Goal: Information Seeking & Learning: Learn about a topic

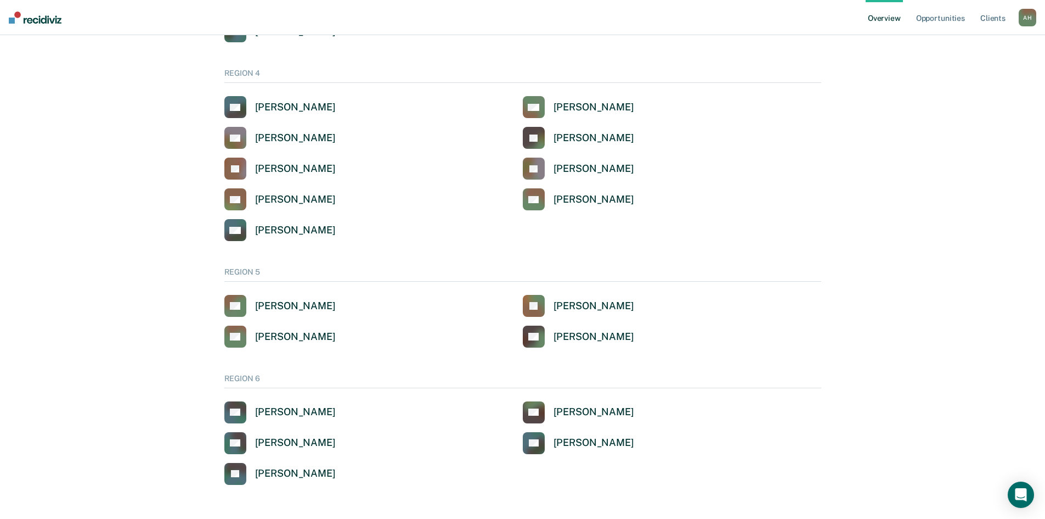
scroll to position [813, 0]
click at [274, 408] on div "Vida Betts" at bounding box center [295, 410] width 81 height 13
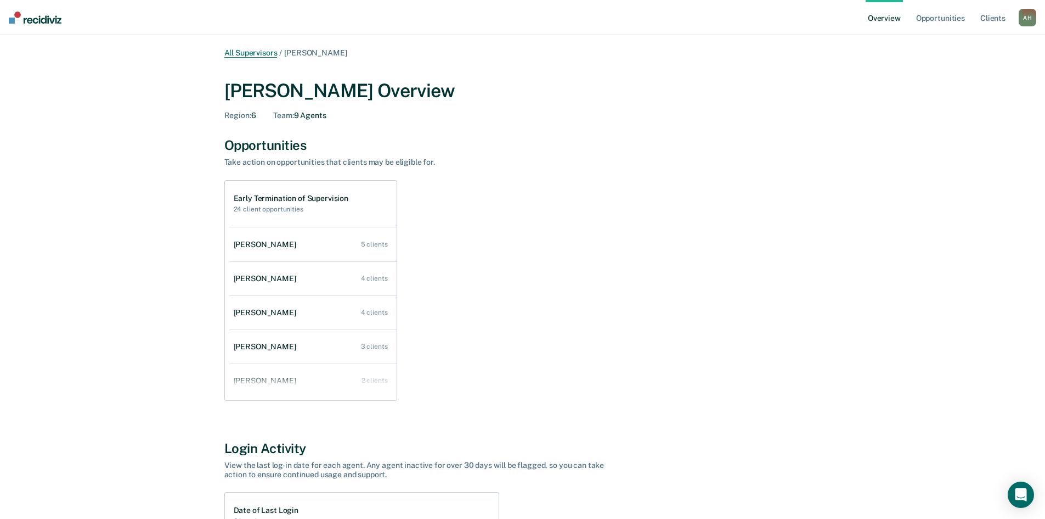
click at [246, 53] on link "All Supervisors" at bounding box center [250, 52] width 53 height 9
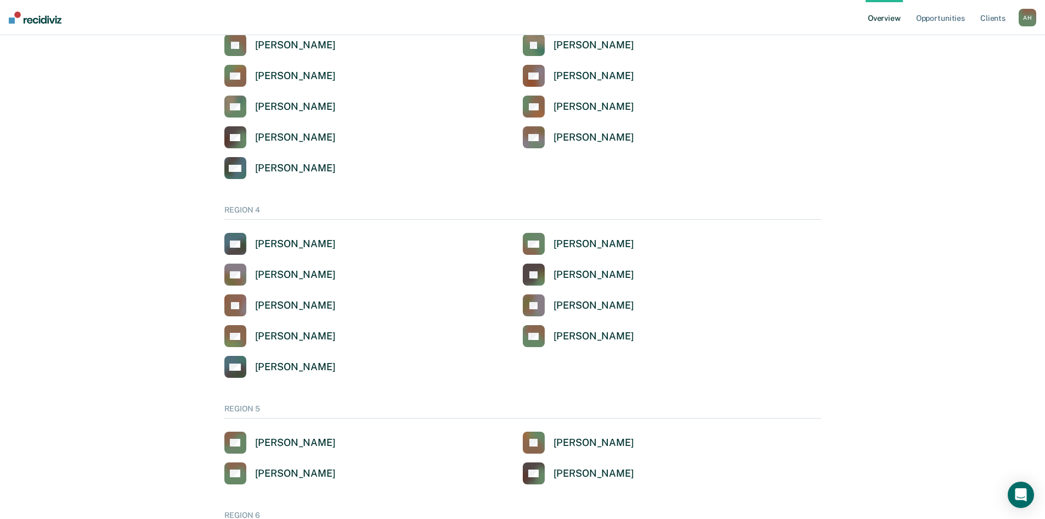
scroll to position [813, 0]
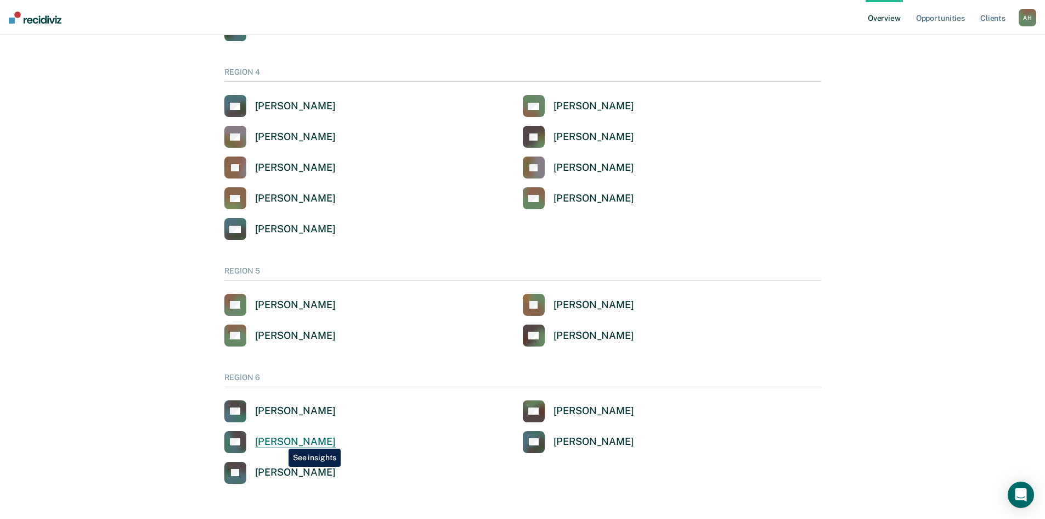
click at [280, 440] on div "Caitlyn Gurr" at bounding box center [295, 441] width 81 height 13
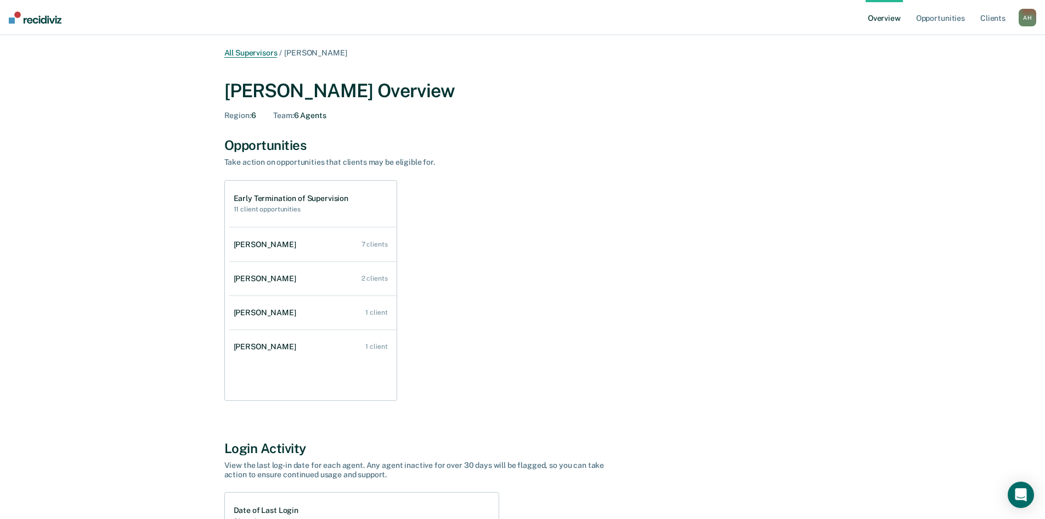
click at [266, 52] on link "All Supervisors" at bounding box center [250, 52] width 53 height 9
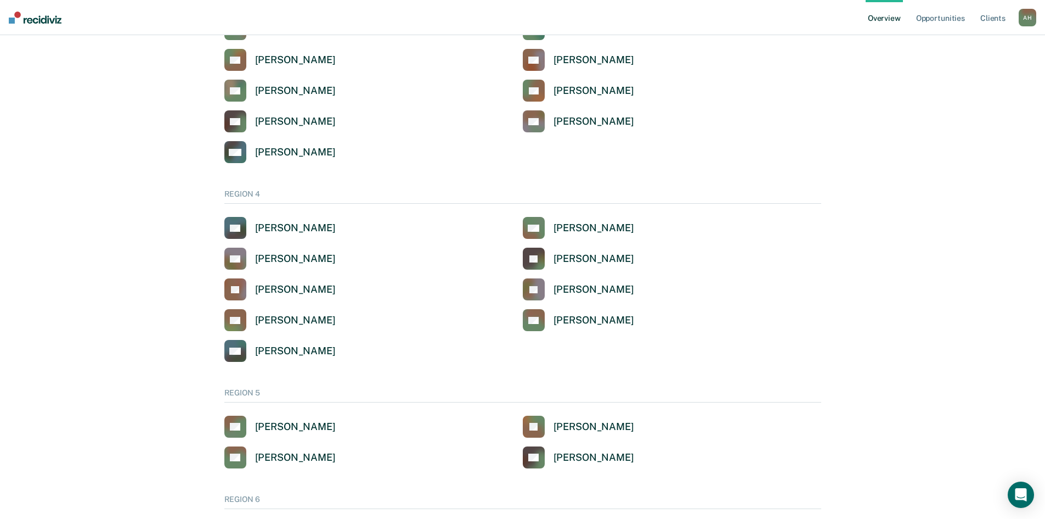
scroll to position [813, 0]
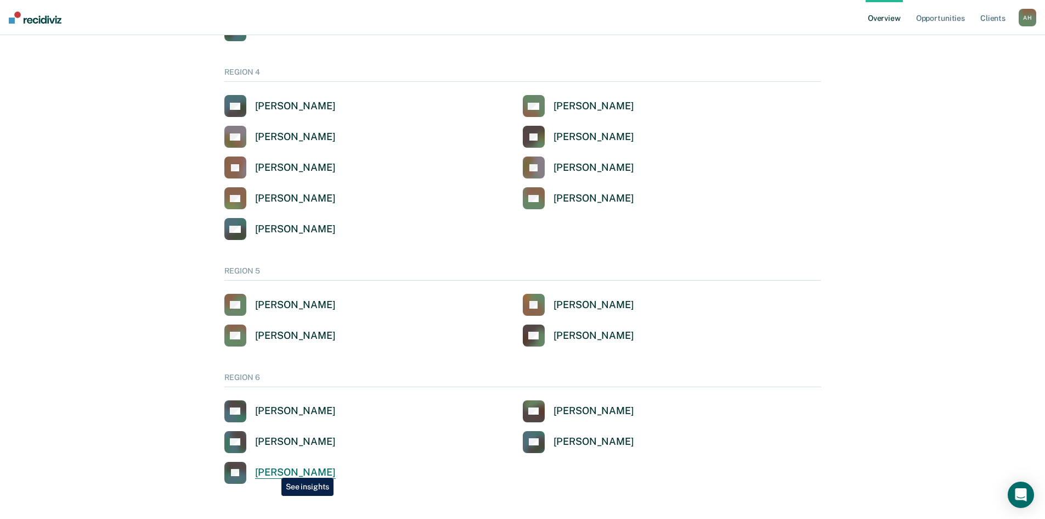
click at [273, 469] on div "Johnathan Vasquez" at bounding box center [295, 472] width 81 height 13
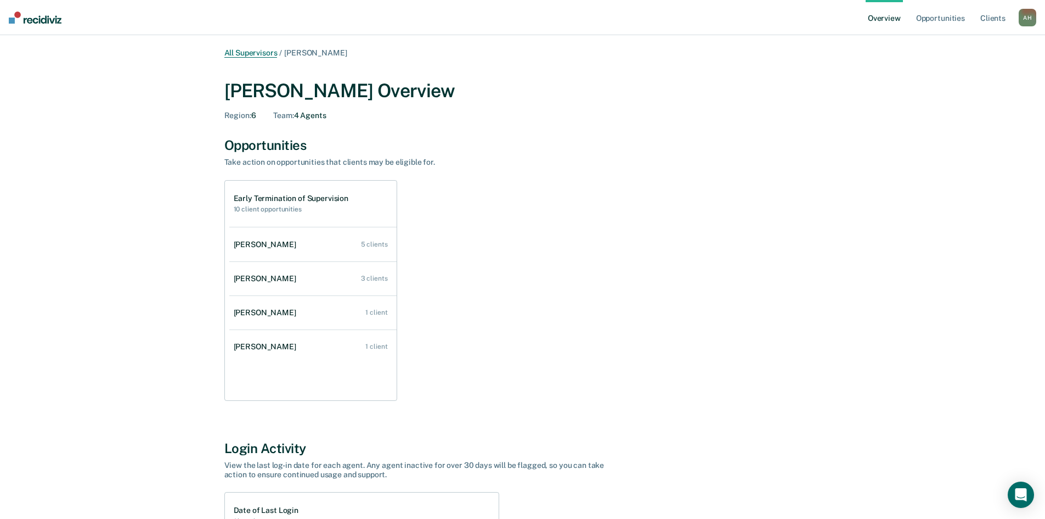
click at [250, 52] on link "All Supervisors" at bounding box center [250, 52] width 53 height 9
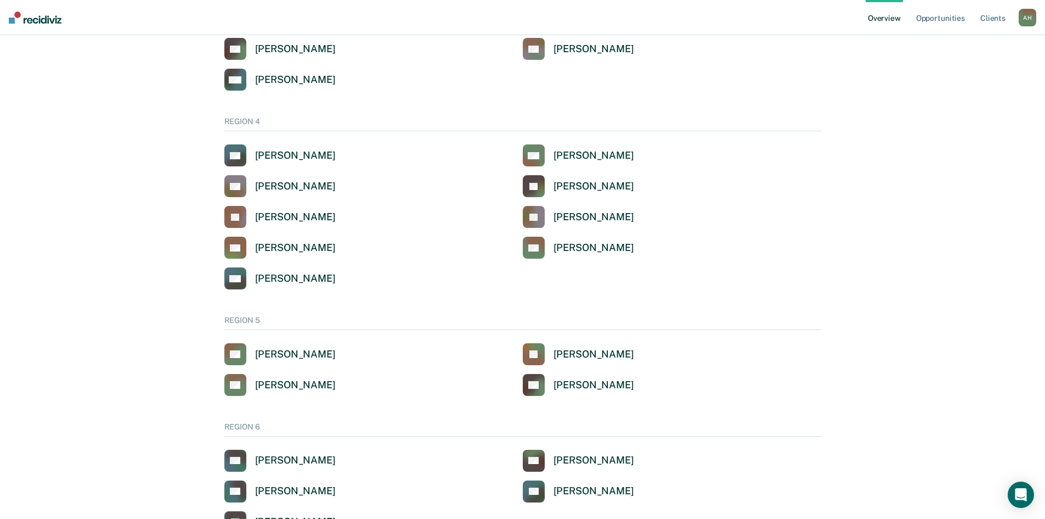
scroll to position [813, 0]
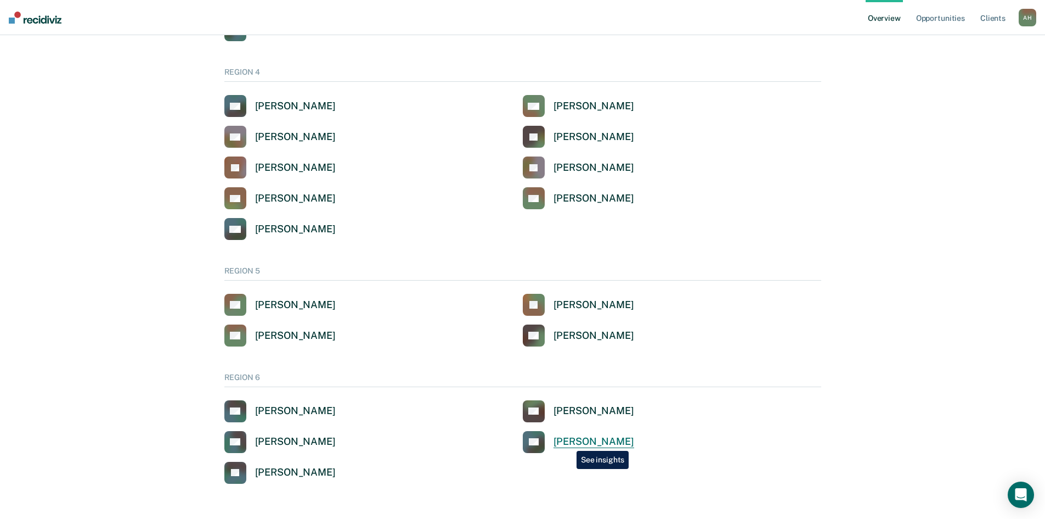
click at [568, 442] on div "Dustin P Peterson" at bounding box center [594, 441] width 81 height 13
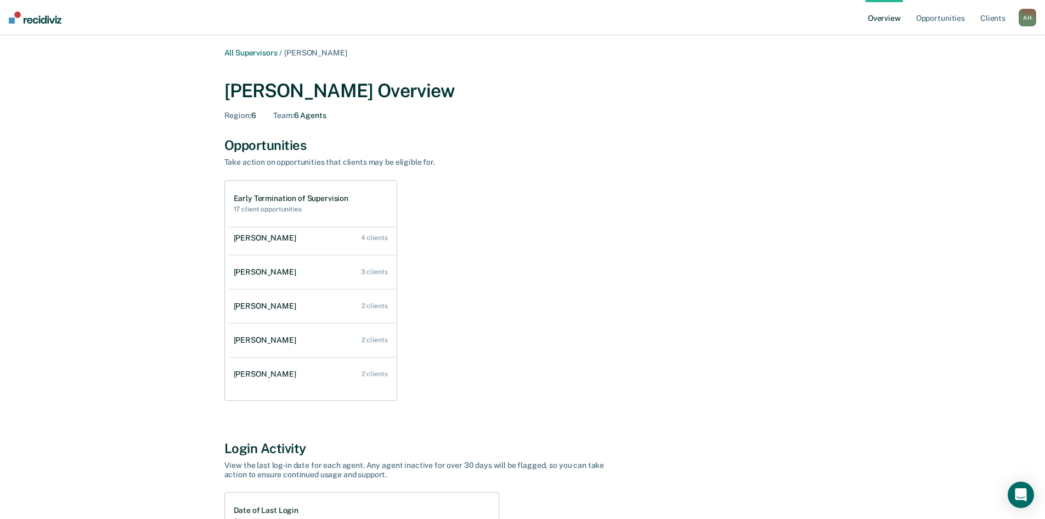
scroll to position [44, 0]
click at [264, 52] on link "All Supervisors" at bounding box center [250, 52] width 53 height 9
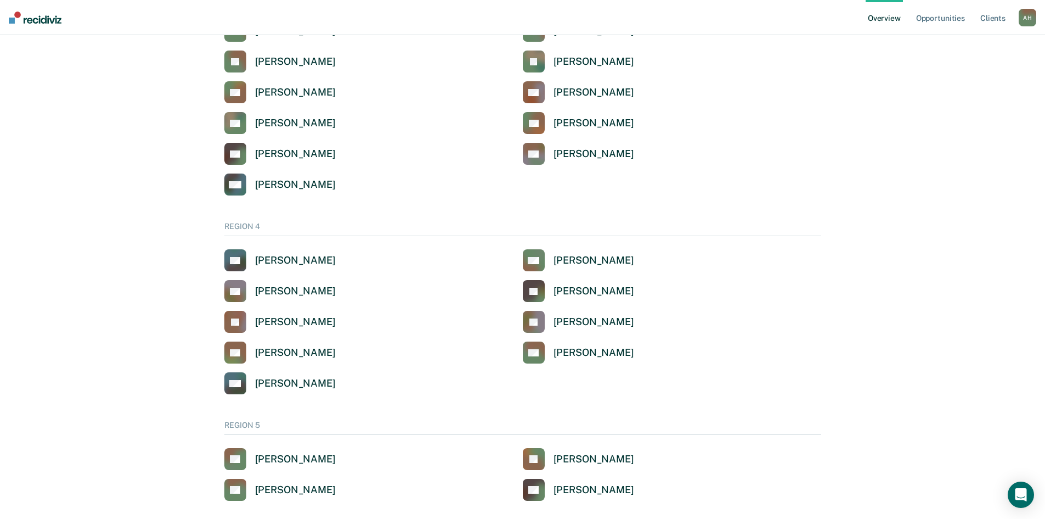
scroll to position [813, 0]
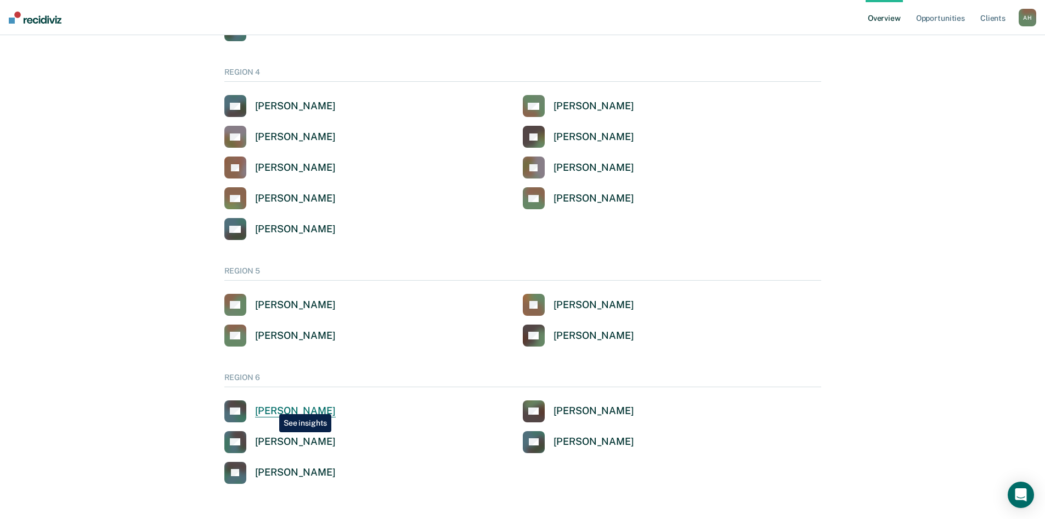
click at [271, 405] on div "Vida Betts" at bounding box center [295, 410] width 81 height 13
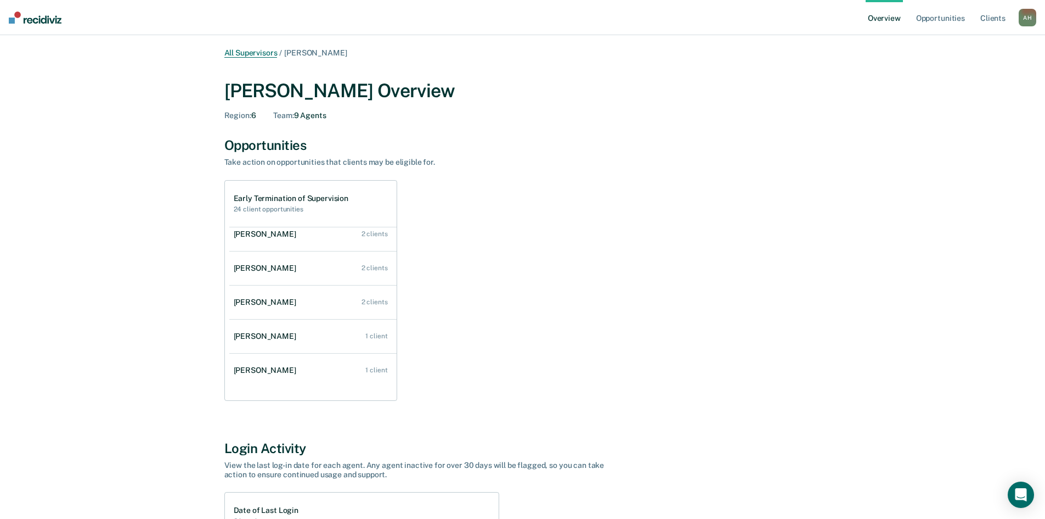
click at [260, 53] on link "All Supervisors" at bounding box center [250, 52] width 53 height 9
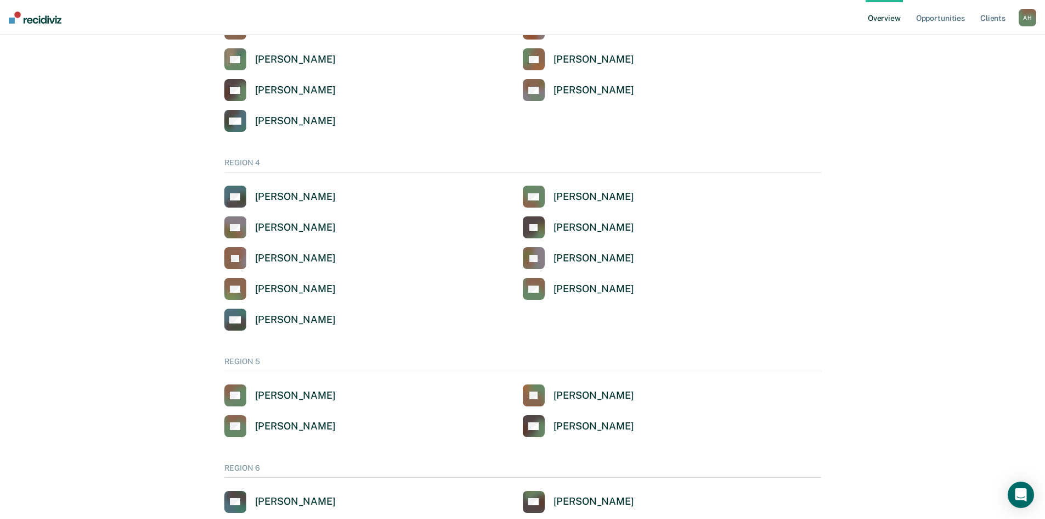
scroll to position [813, 0]
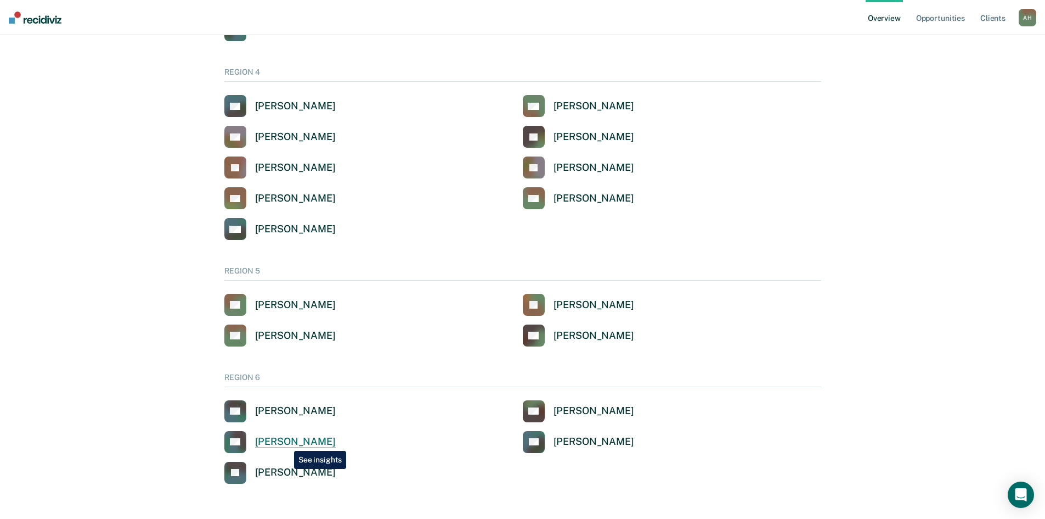
click at [286, 442] on div "Caitlyn Gurr" at bounding box center [295, 441] width 81 height 13
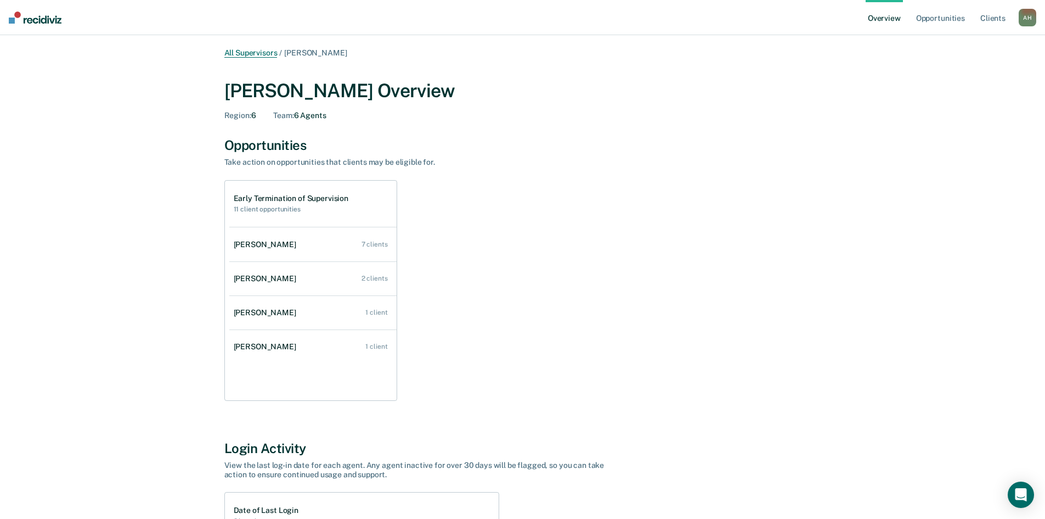
click at [267, 52] on link "All Supervisors" at bounding box center [250, 52] width 53 height 9
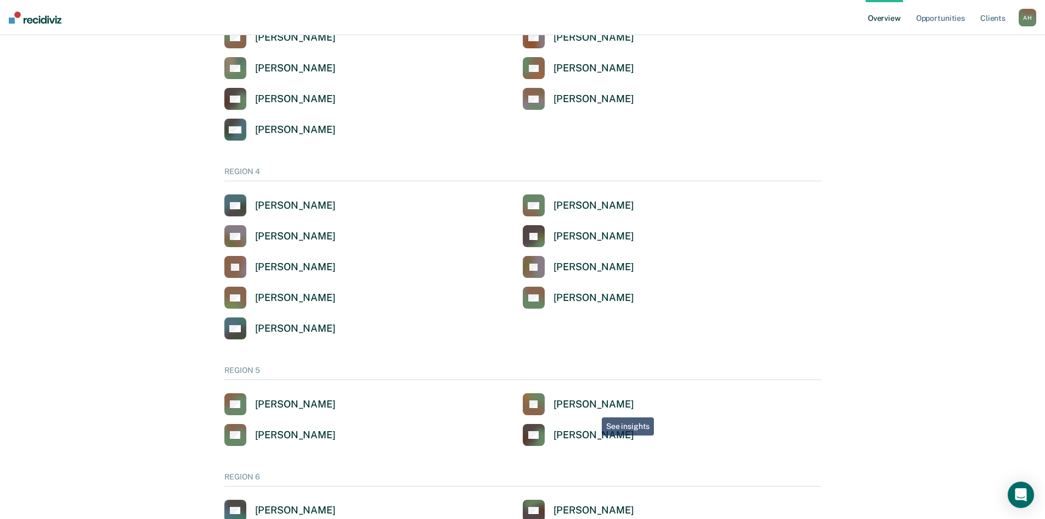
scroll to position [813, 0]
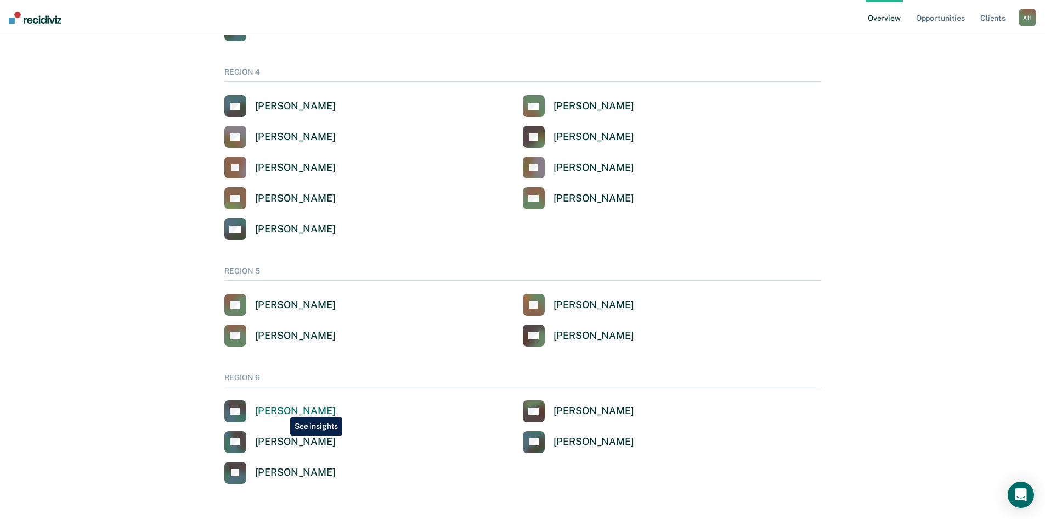
click at [282, 409] on div "Vida Betts" at bounding box center [295, 410] width 81 height 13
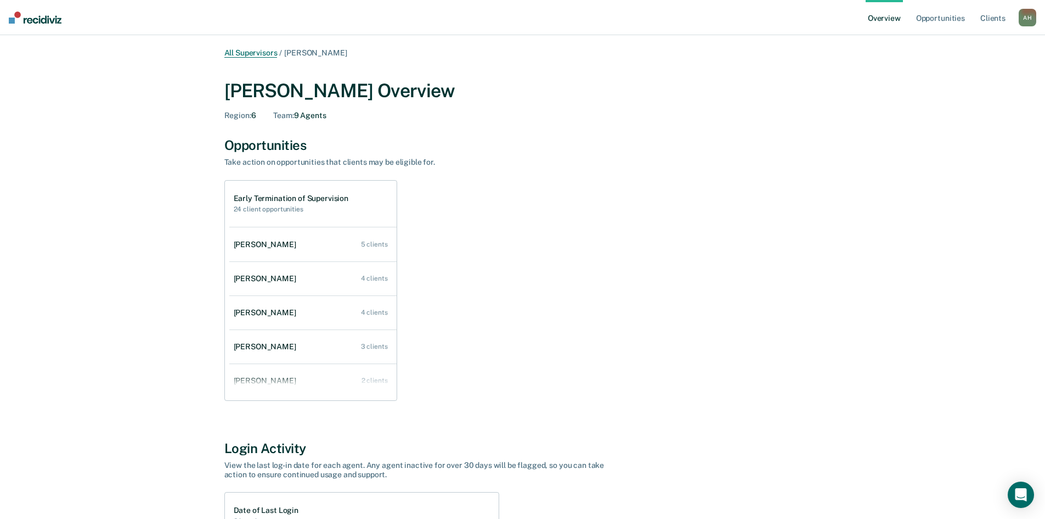
click at [256, 52] on link "All Supervisors" at bounding box center [250, 52] width 53 height 9
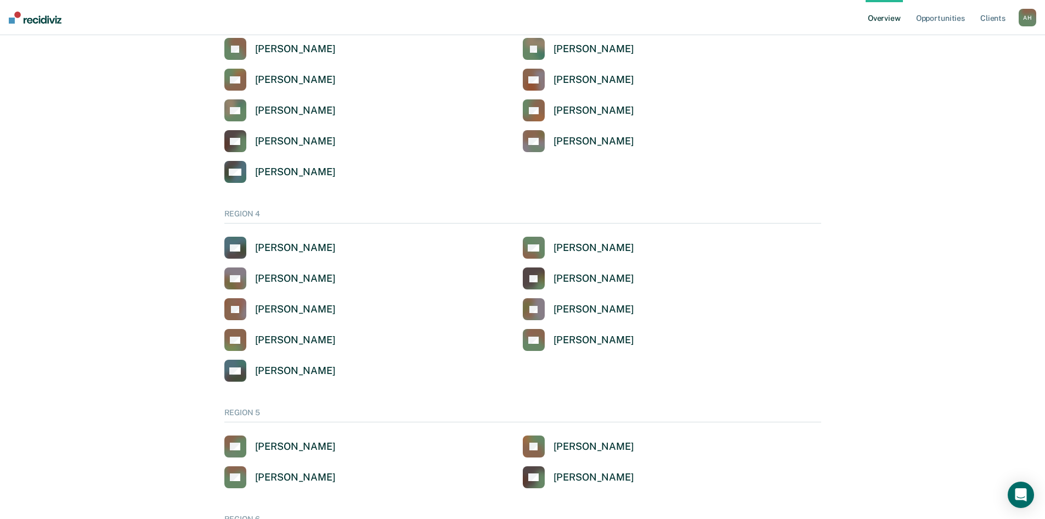
scroll to position [813, 0]
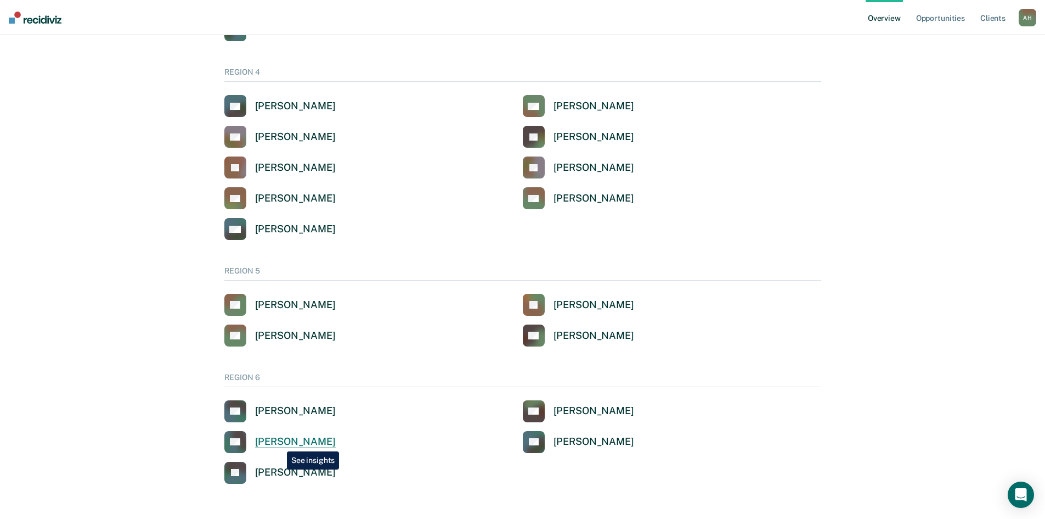
click at [278, 443] on div "Caitlyn Gurr" at bounding box center [295, 441] width 81 height 13
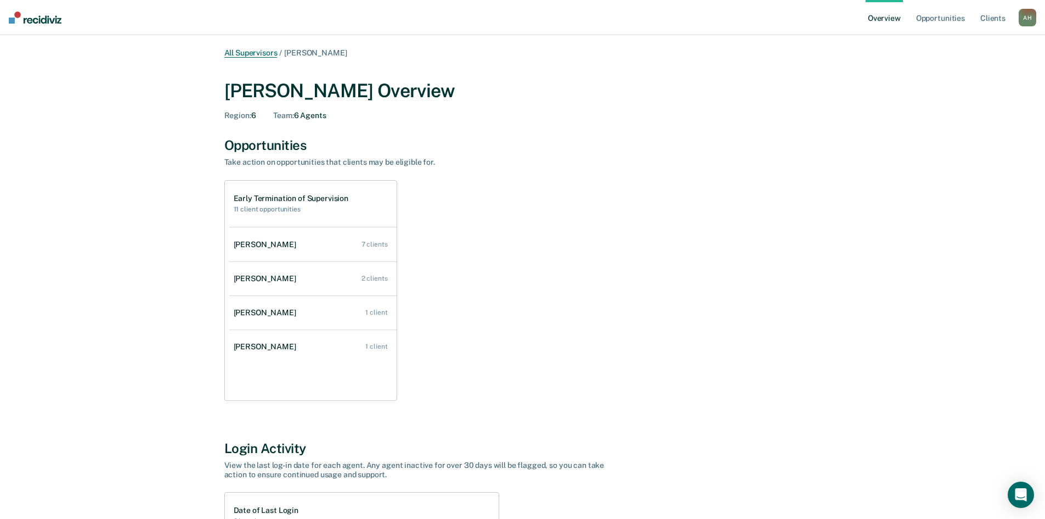
click at [256, 54] on link "All Supervisors" at bounding box center [250, 52] width 53 height 9
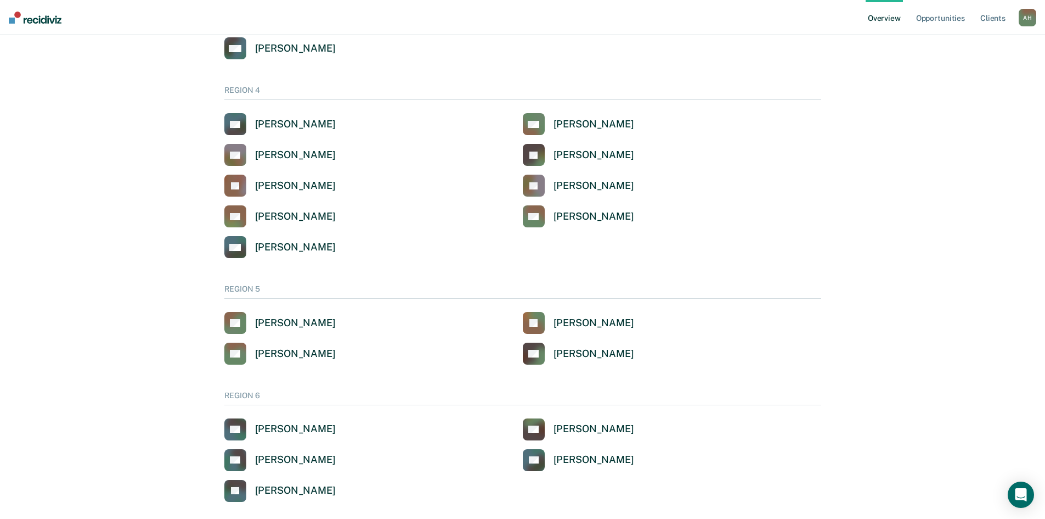
scroll to position [813, 0]
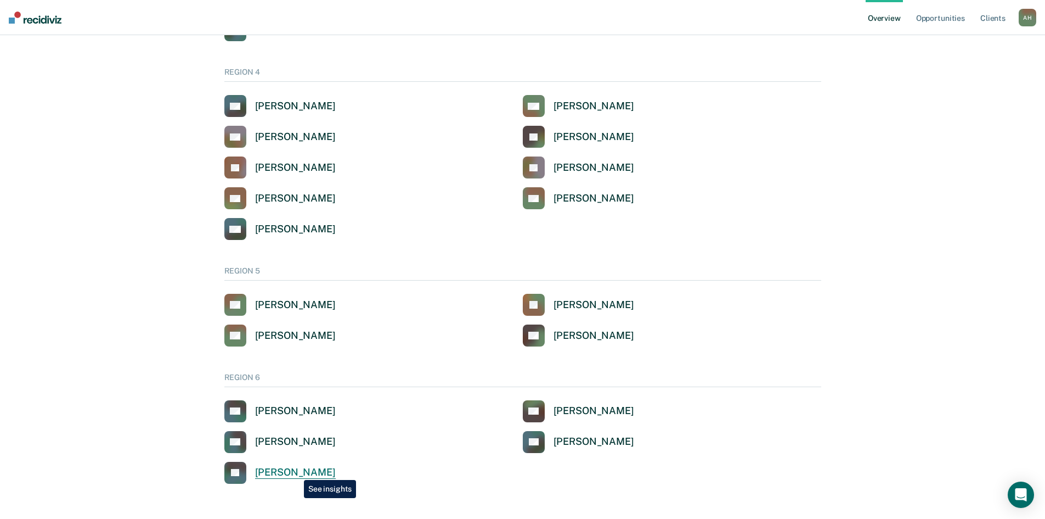
click at [296, 471] on div "Johnathan Vasquez" at bounding box center [295, 472] width 81 height 13
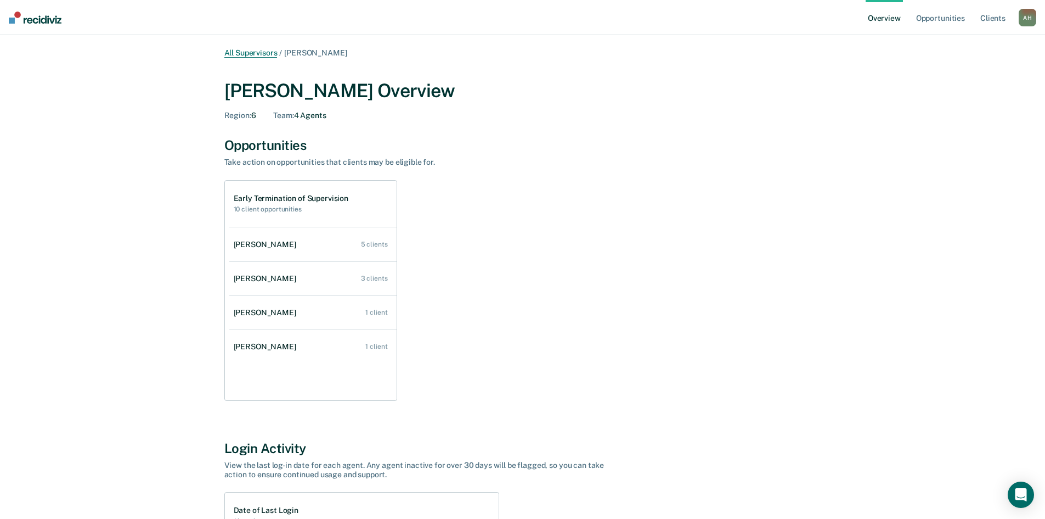
click at [260, 52] on link "All Supervisors" at bounding box center [250, 52] width 53 height 9
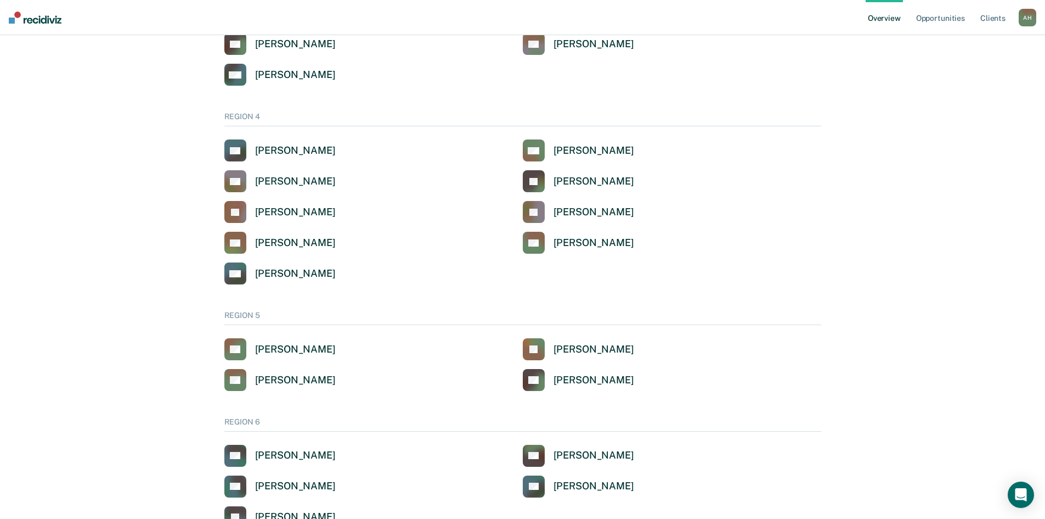
scroll to position [813, 0]
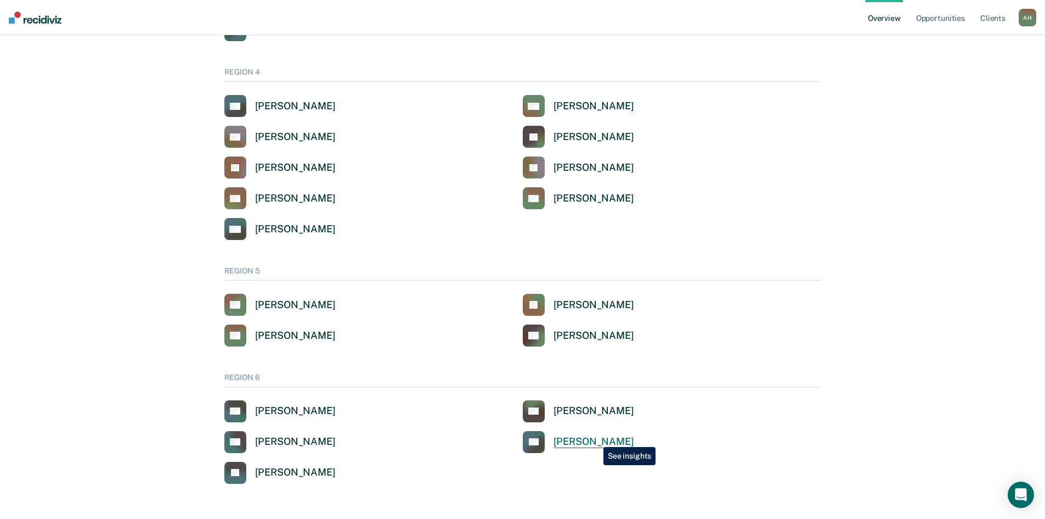
click at [594, 438] on div "Dustin P Peterson" at bounding box center [594, 441] width 81 height 13
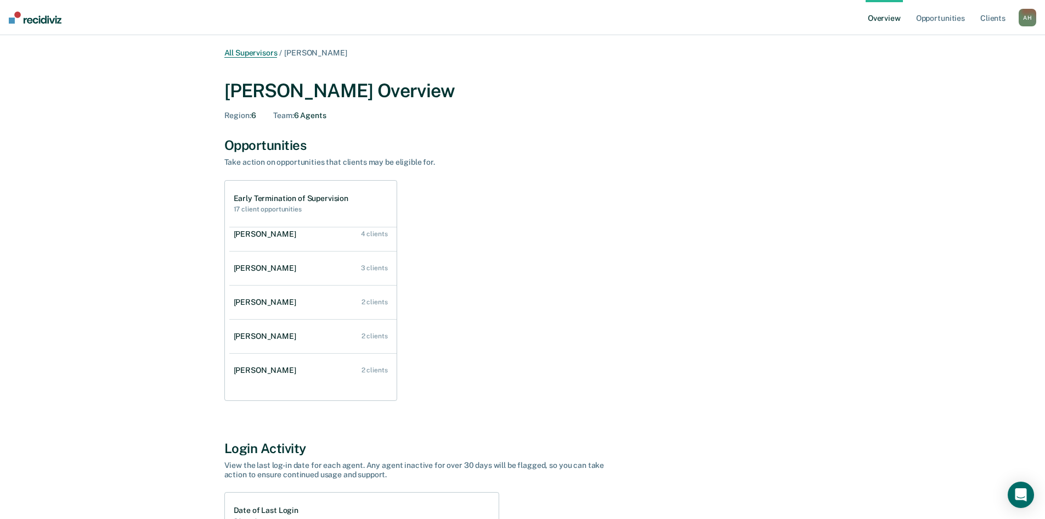
click at [239, 52] on link "All Supervisors" at bounding box center [250, 52] width 53 height 9
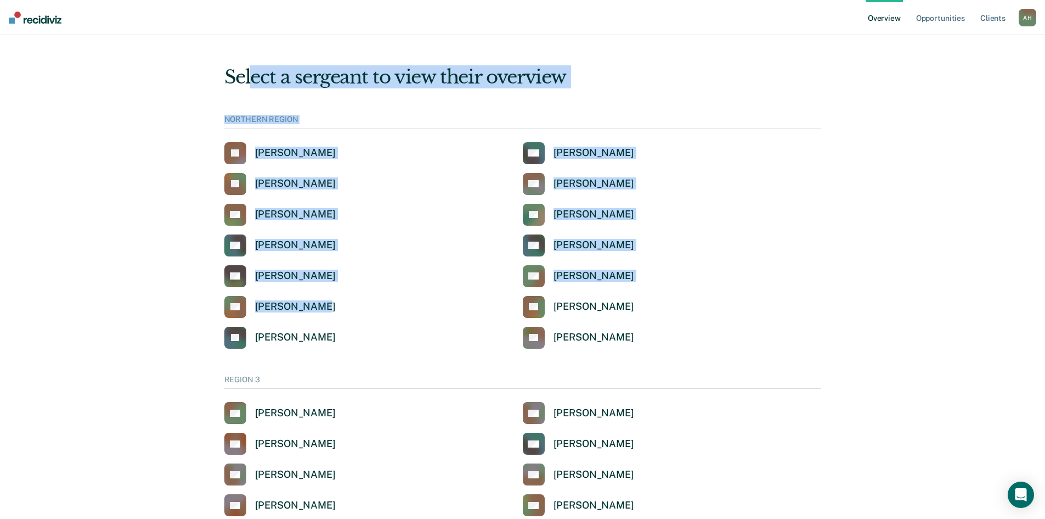
drag, startPoint x: 260, startPoint y: 112, endPoint x: 408, endPoint y: 407, distance: 329.3
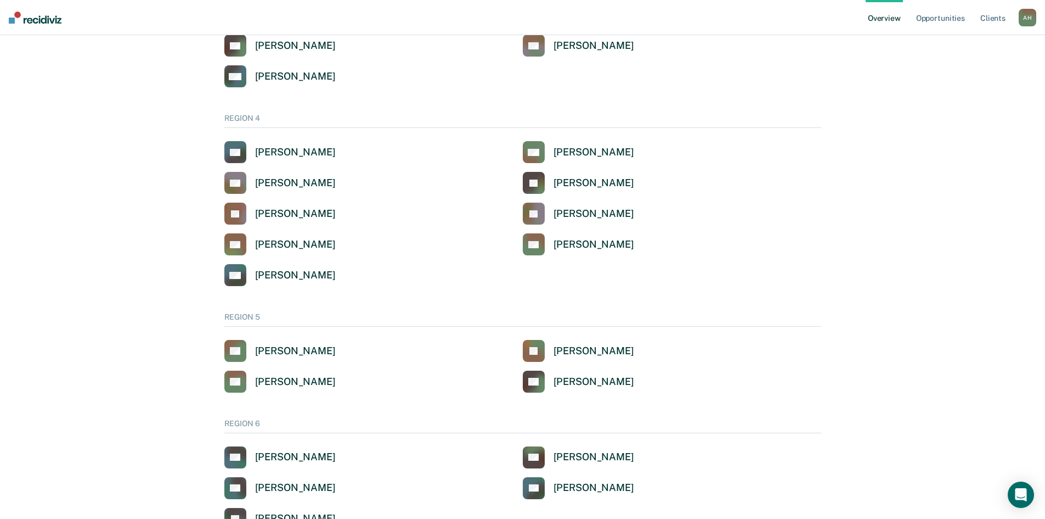
scroll to position [813, 0]
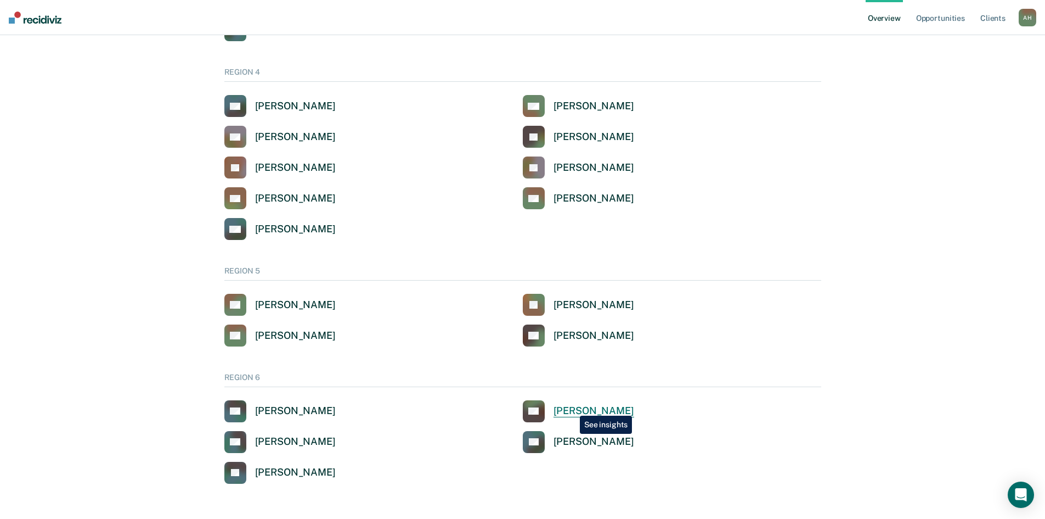
click at [572, 407] on div "Boyd Gledhill" at bounding box center [594, 410] width 81 height 13
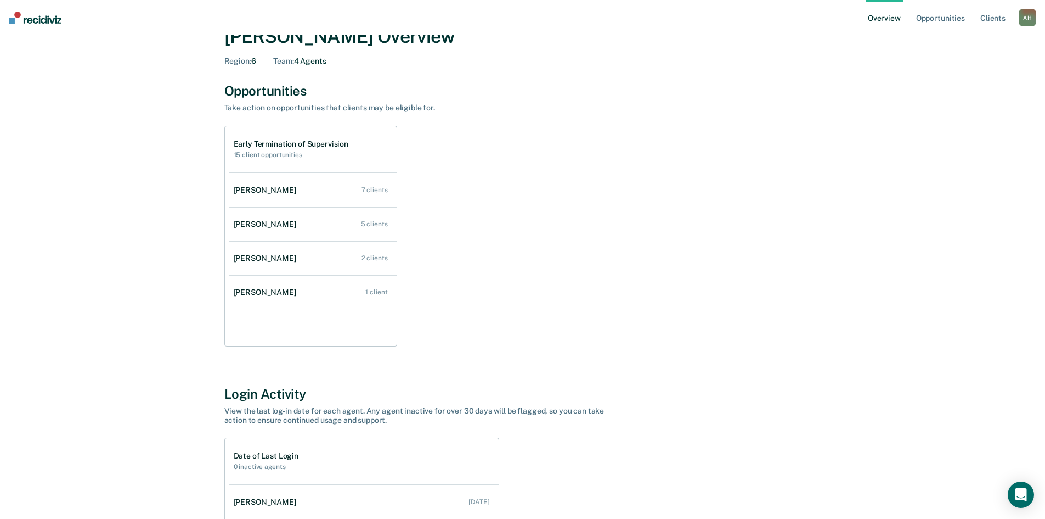
scroll to position [31, 0]
